Goal: Task Accomplishment & Management: Manage account settings

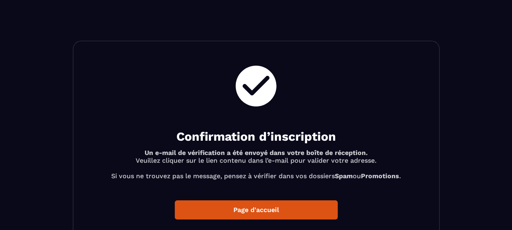
scroll to position [68, 0]
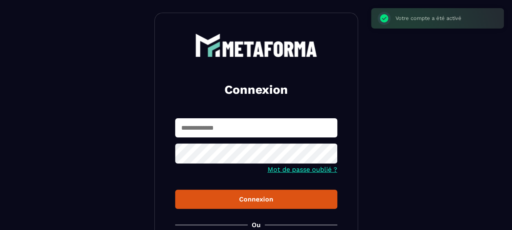
scroll to position [41, 0]
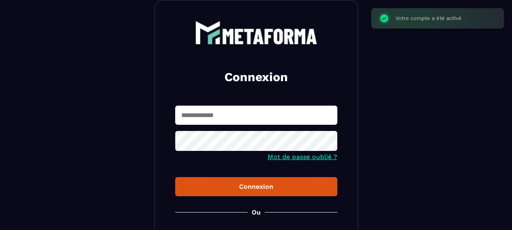
type input "**********"
click at [270, 191] on button "Connexion" at bounding box center [256, 186] width 162 height 19
